Goal: Information Seeking & Learning: Find specific page/section

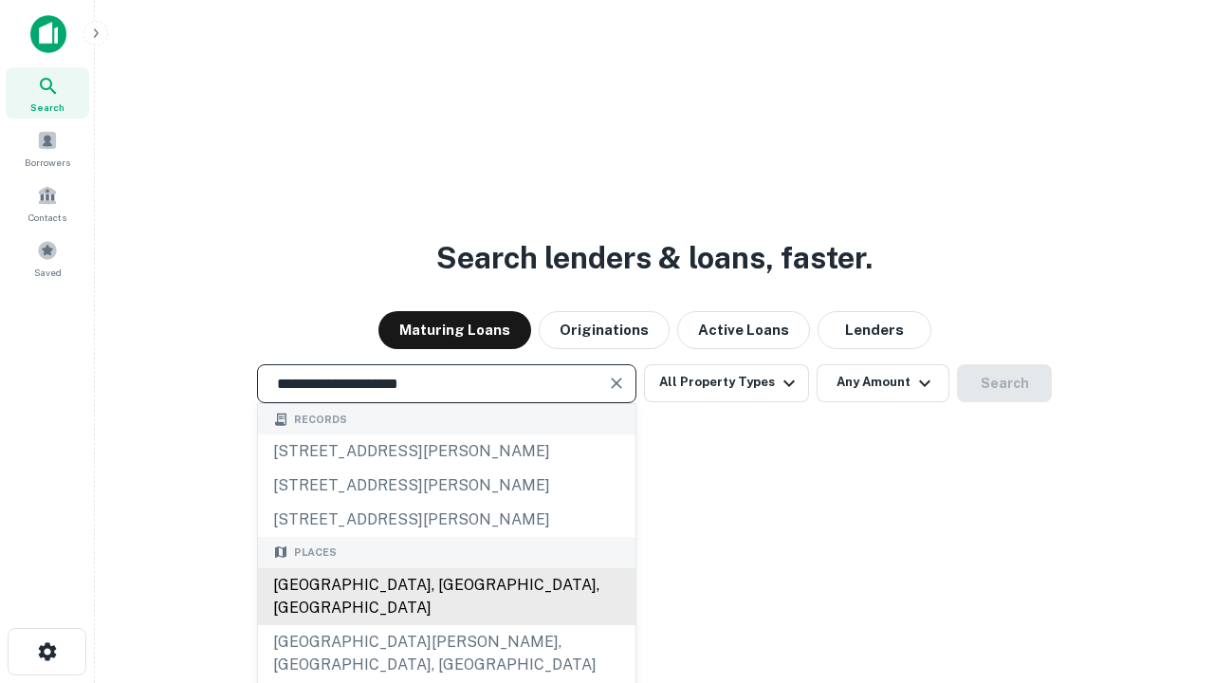
click at [446, 625] on div "[GEOGRAPHIC_DATA], [GEOGRAPHIC_DATA], [GEOGRAPHIC_DATA]" at bounding box center [446, 596] width 377 height 57
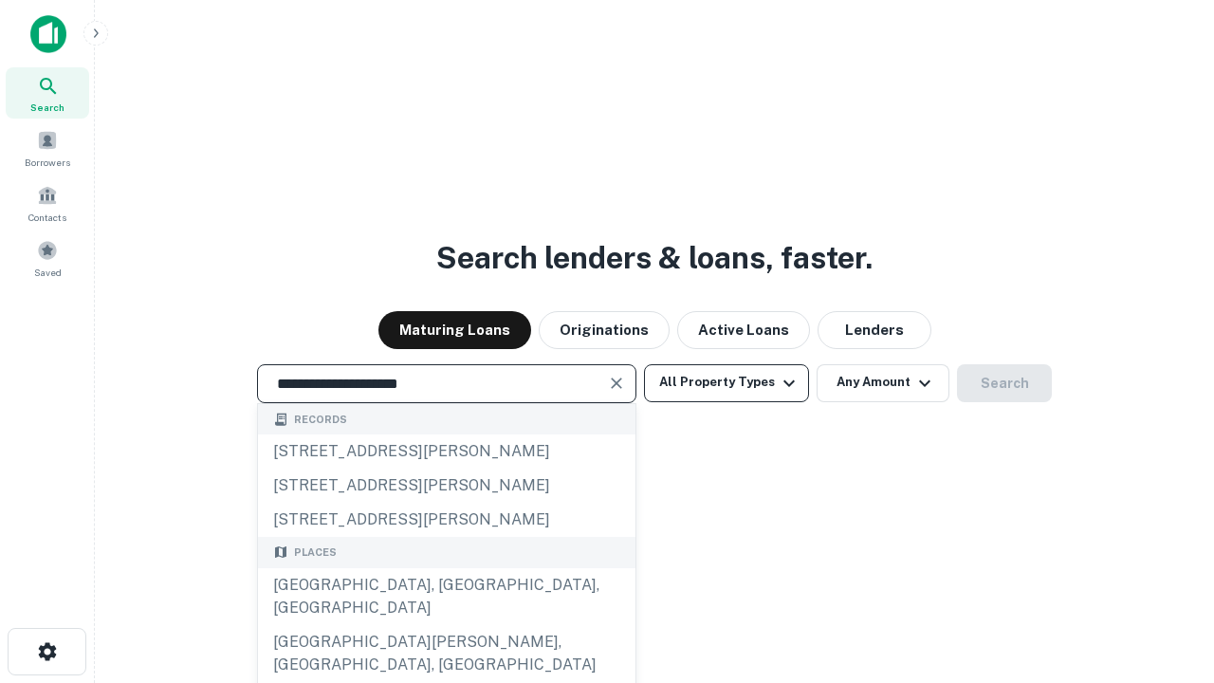
click at [726, 382] on button "All Property Types" at bounding box center [726, 383] width 165 height 38
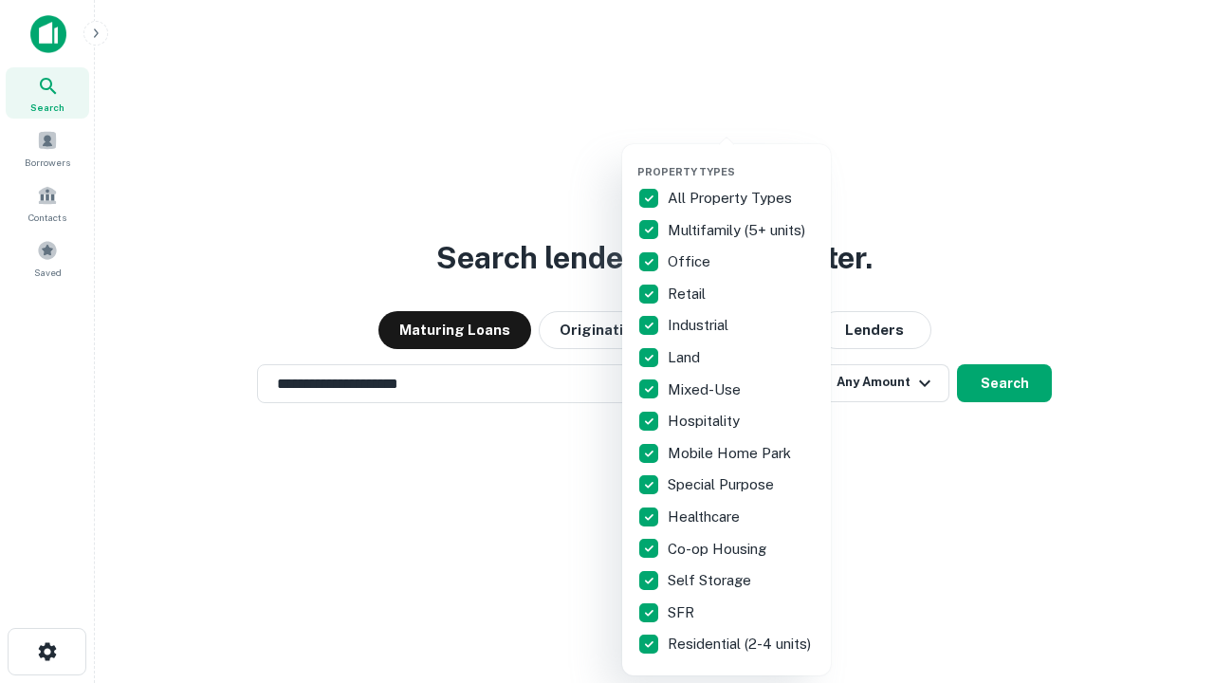
type input "**********"
click at [742, 159] on button "button" at bounding box center [741, 159] width 209 height 1
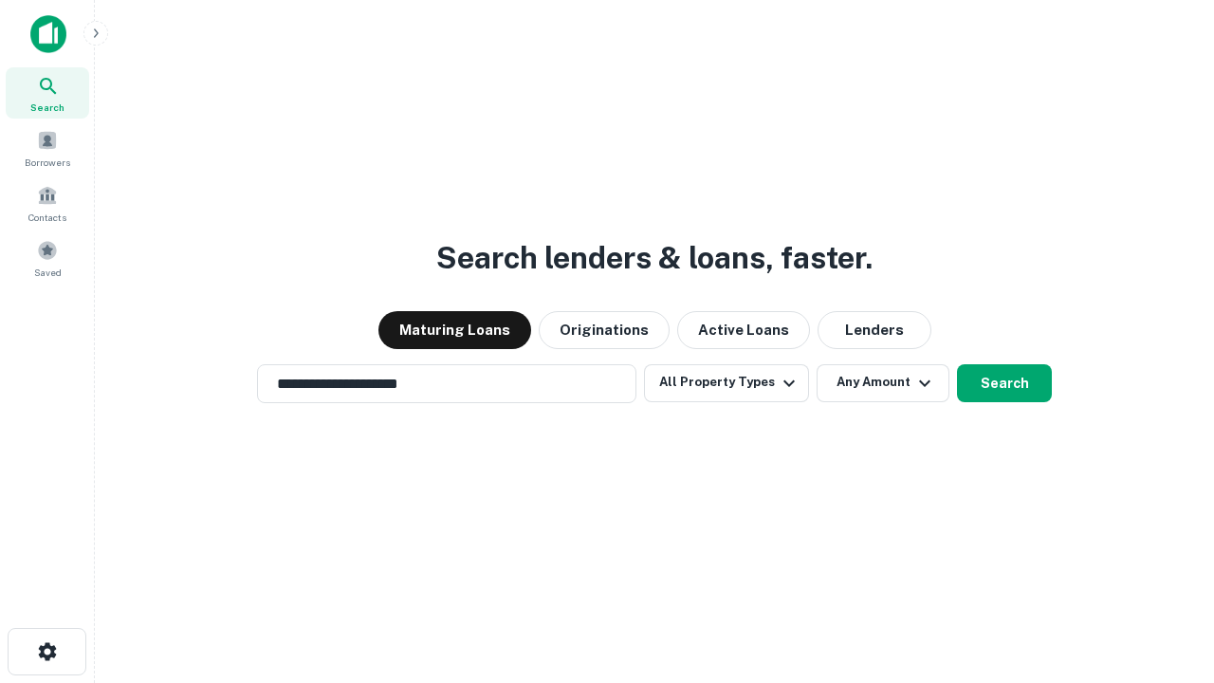
scroll to position [29, 0]
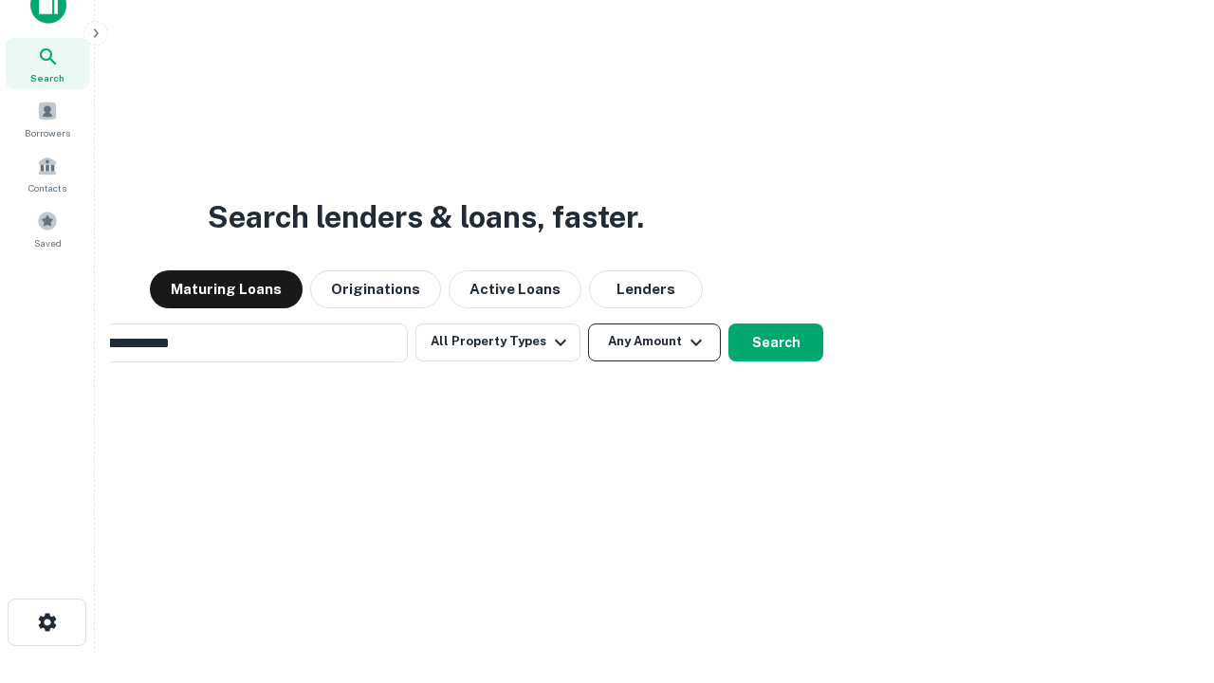
click at [588, 323] on button "Any Amount" at bounding box center [654, 342] width 133 height 38
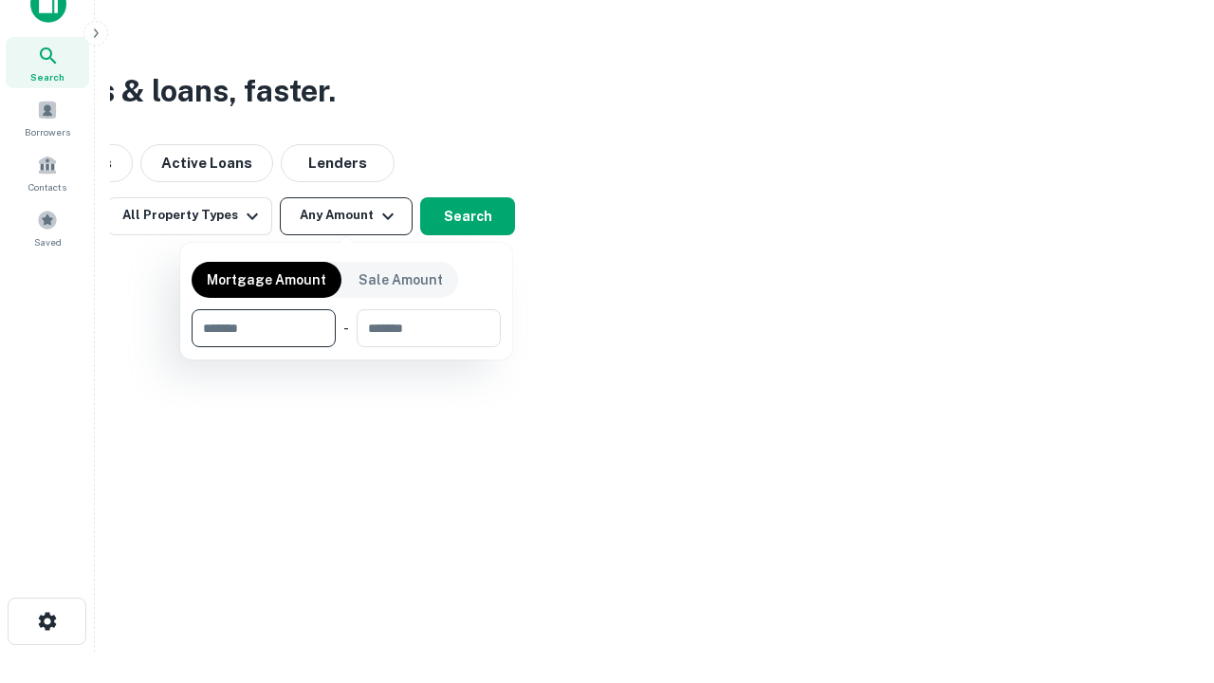
type input "*******"
click at [346, 347] on button "button" at bounding box center [346, 347] width 309 height 1
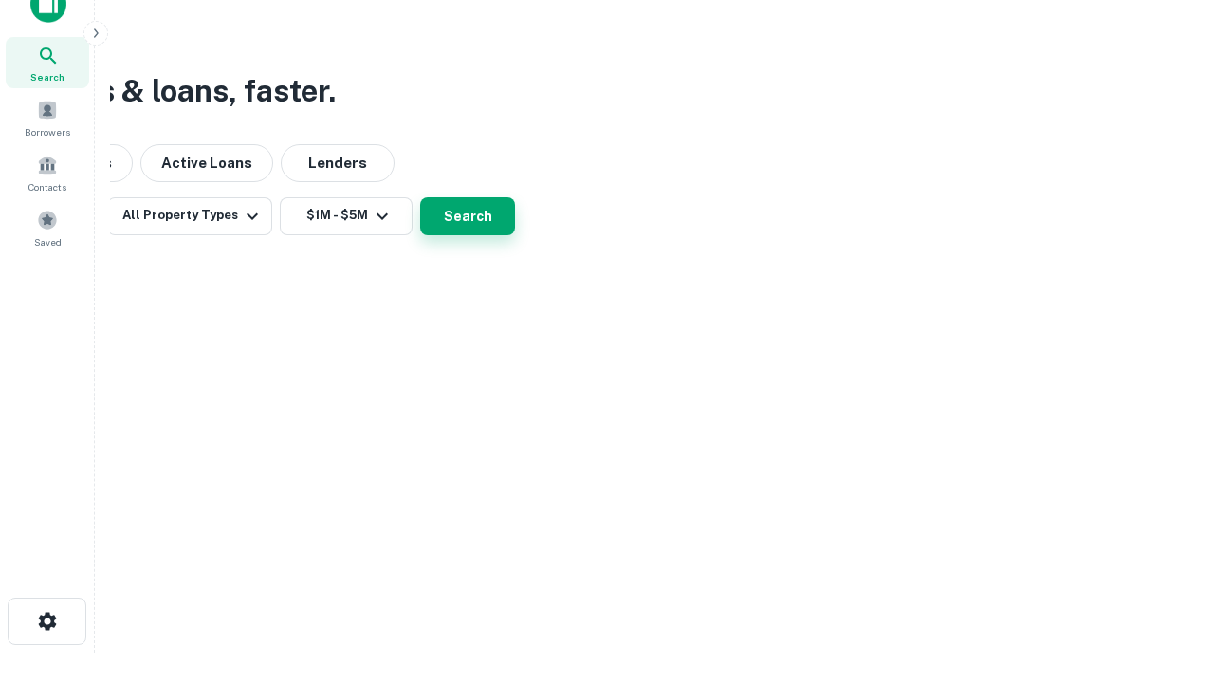
click at [515, 235] on button "Search" at bounding box center [467, 216] width 95 height 38
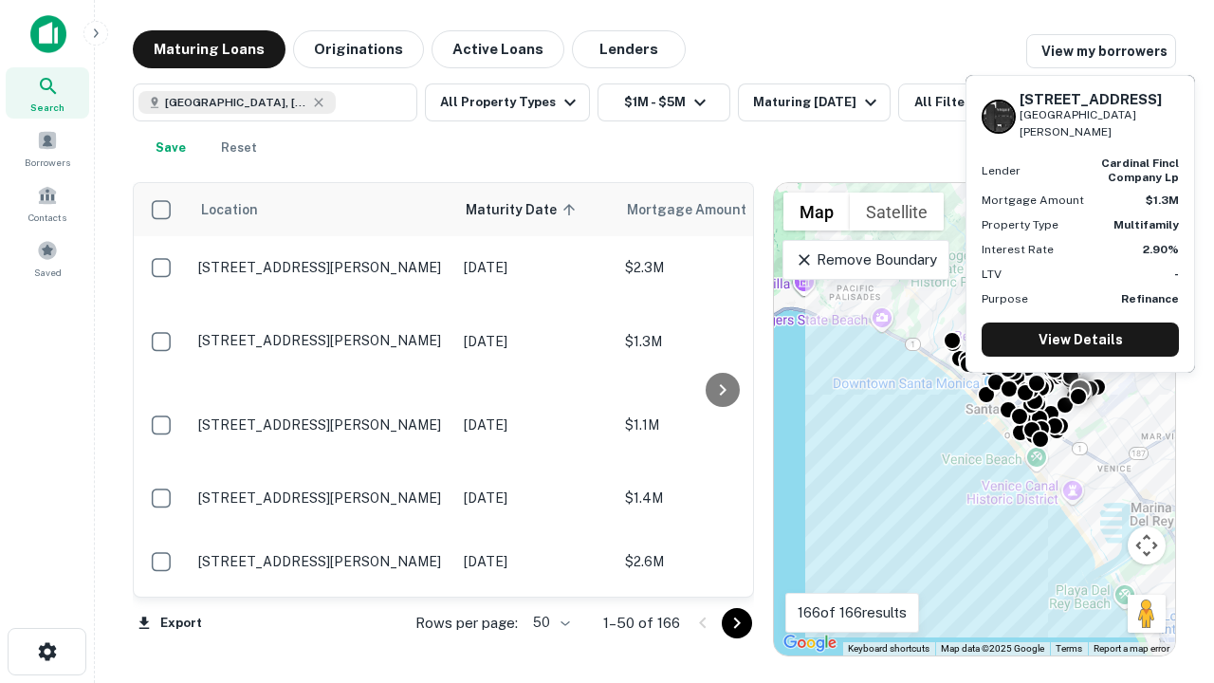
click at [548, 622] on body "Search Borrowers Contacts Saved Maturing Loans Originations Active Loans Lender…" at bounding box center [607, 341] width 1214 height 683
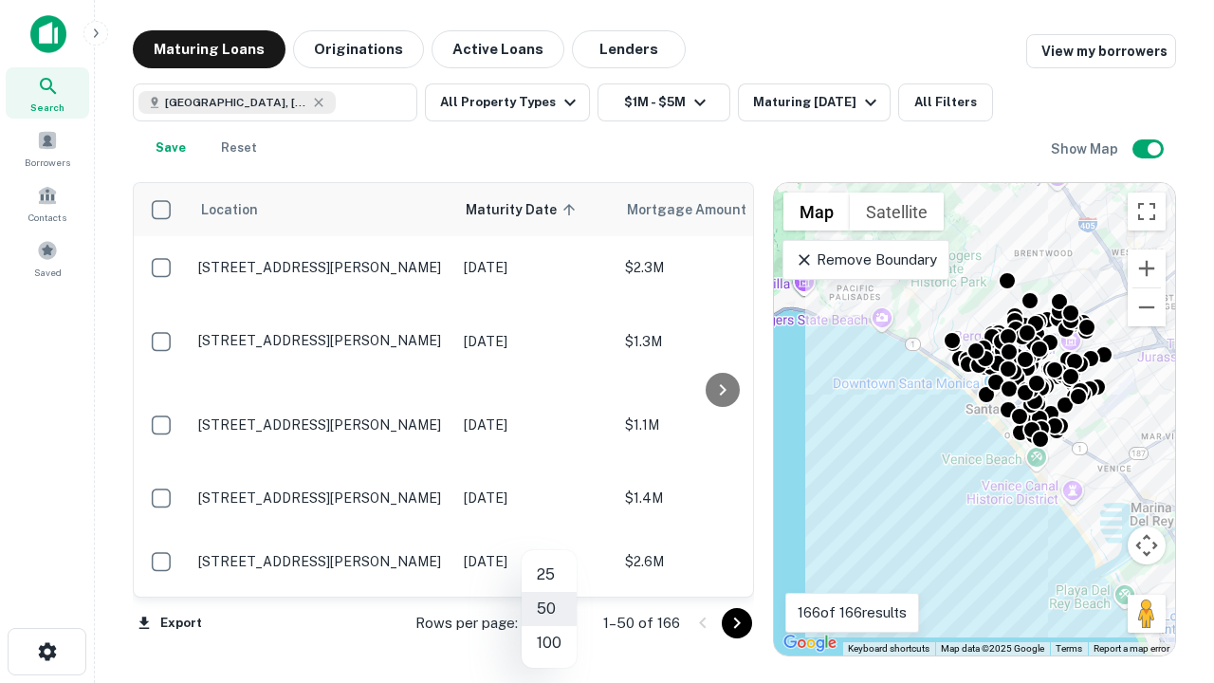
click at [549, 575] on li "25" at bounding box center [549, 575] width 55 height 34
